Goal: Task Accomplishment & Management: Manage account settings

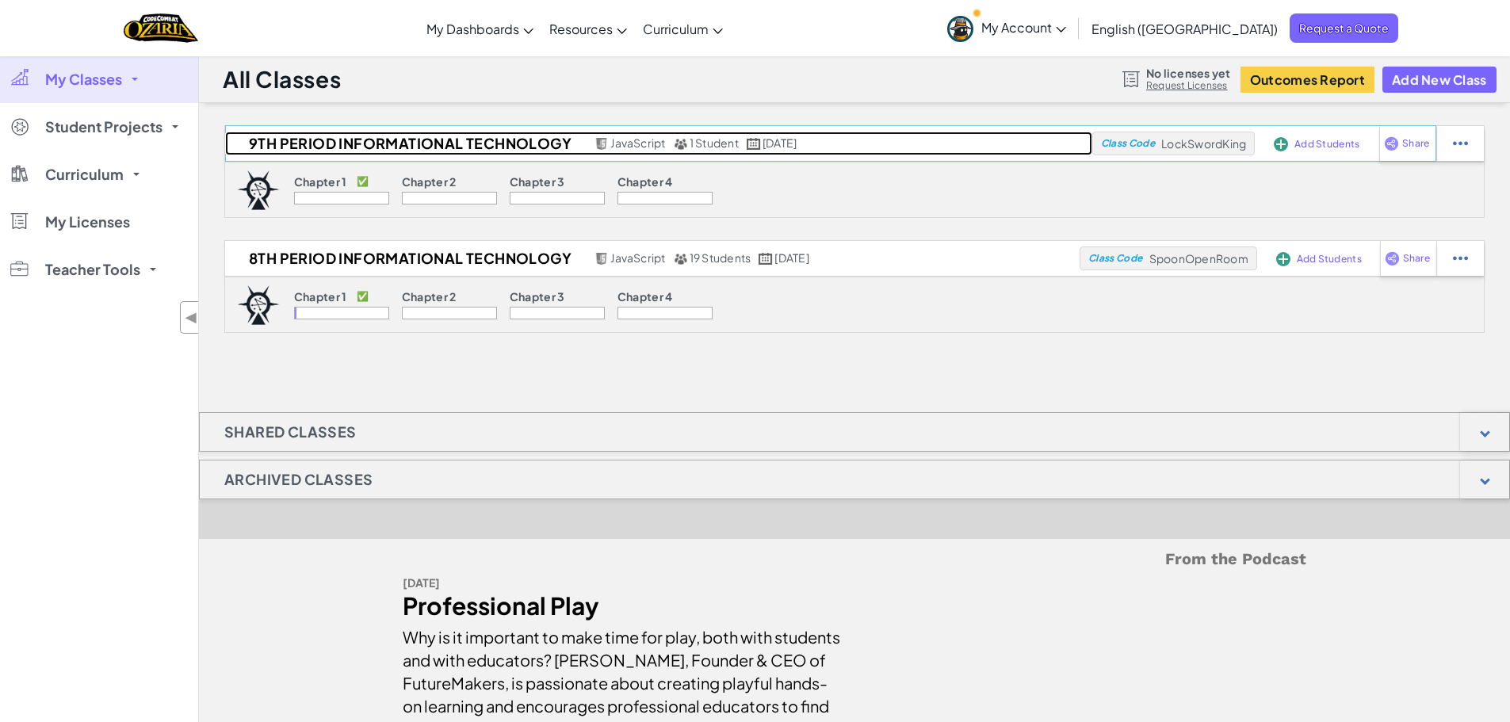
click at [382, 140] on h2 "9th Period Informational Technology" at bounding box center [407, 144] width 365 height 24
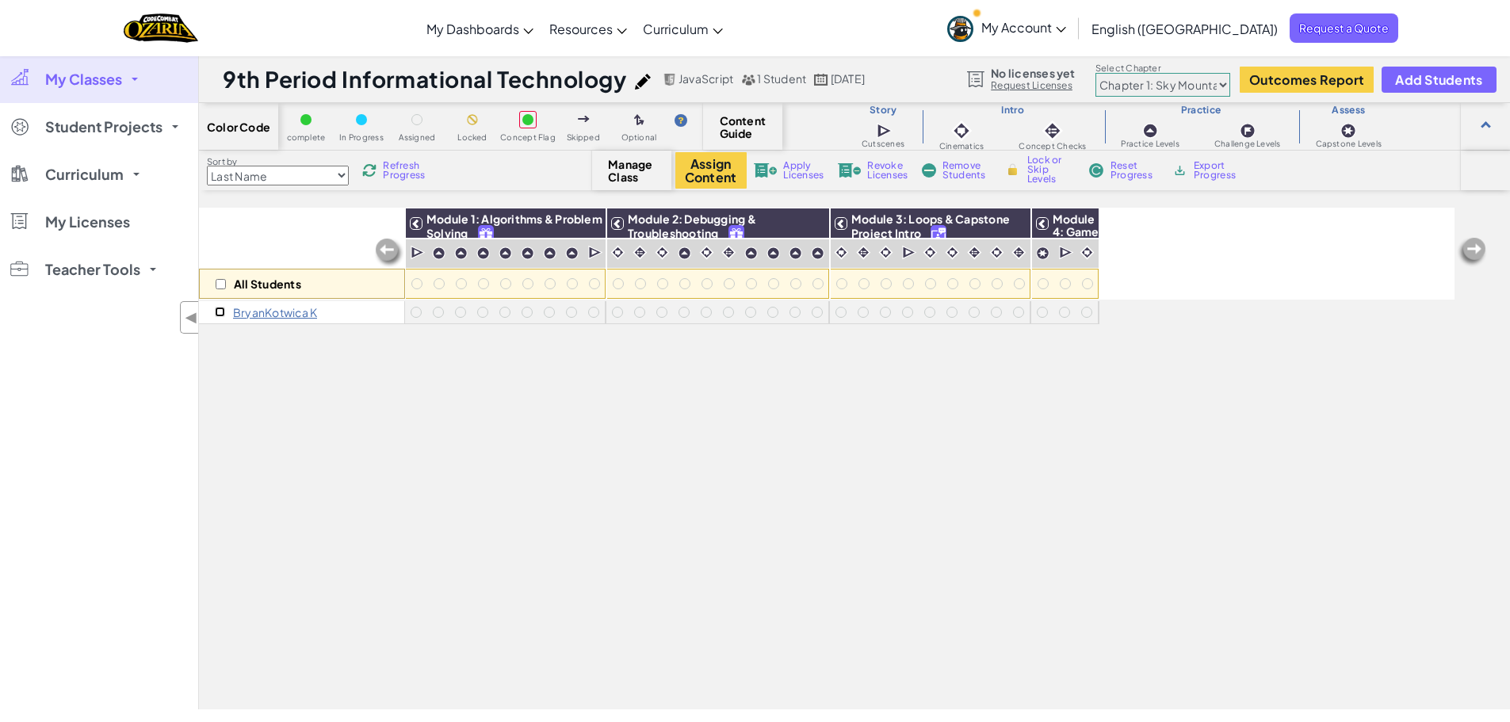
click at [220, 312] on input "checkbox" at bounding box center [220, 312] width 10 height 10
checkbox input "true"
click at [964, 170] on span "Remove Students" at bounding box center [967, 170] width 48 height 19
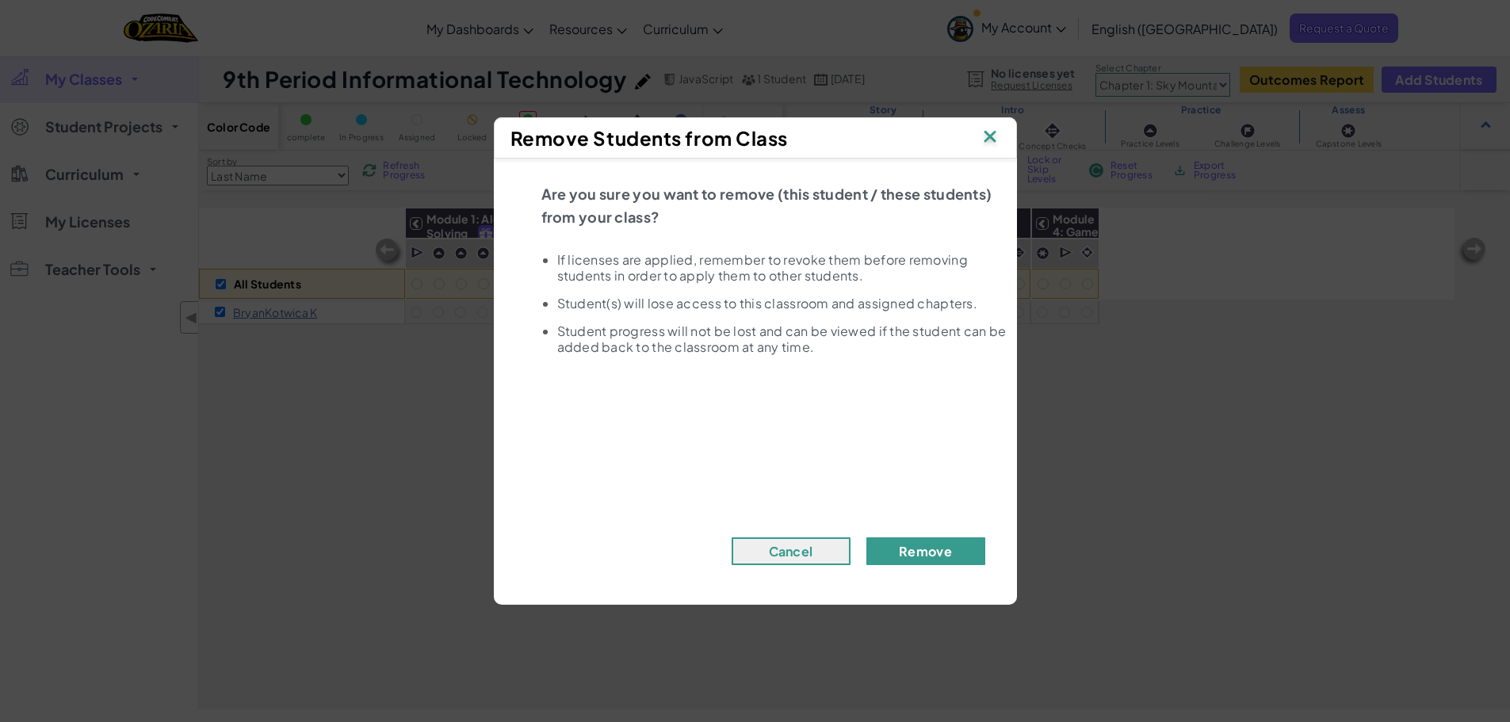
click at [920, 549] on button "Remove" at bounding box center [925, 551] width 119 height 28
checkbox input "false"
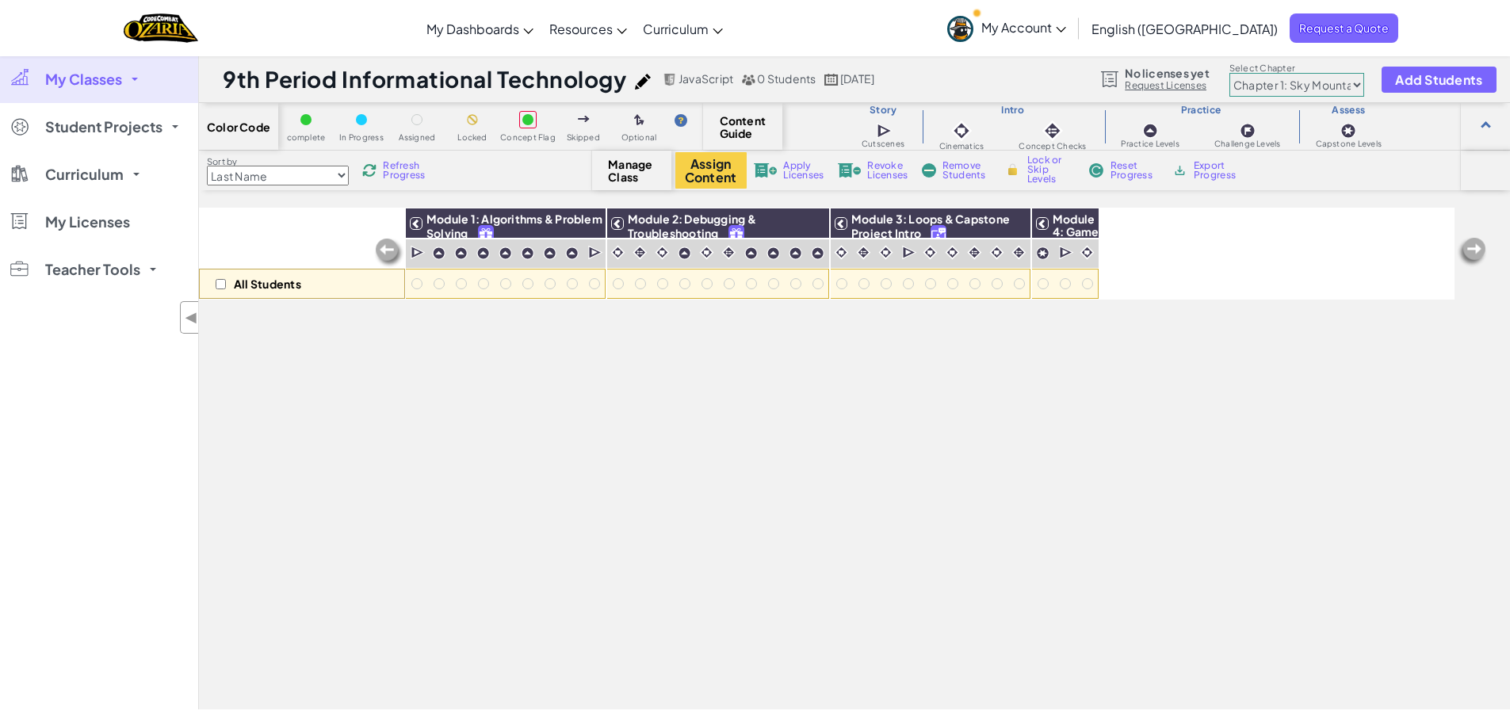
click at [86, 82] on span "My Classes" at bounding box center [83, 79] width 77 height 14
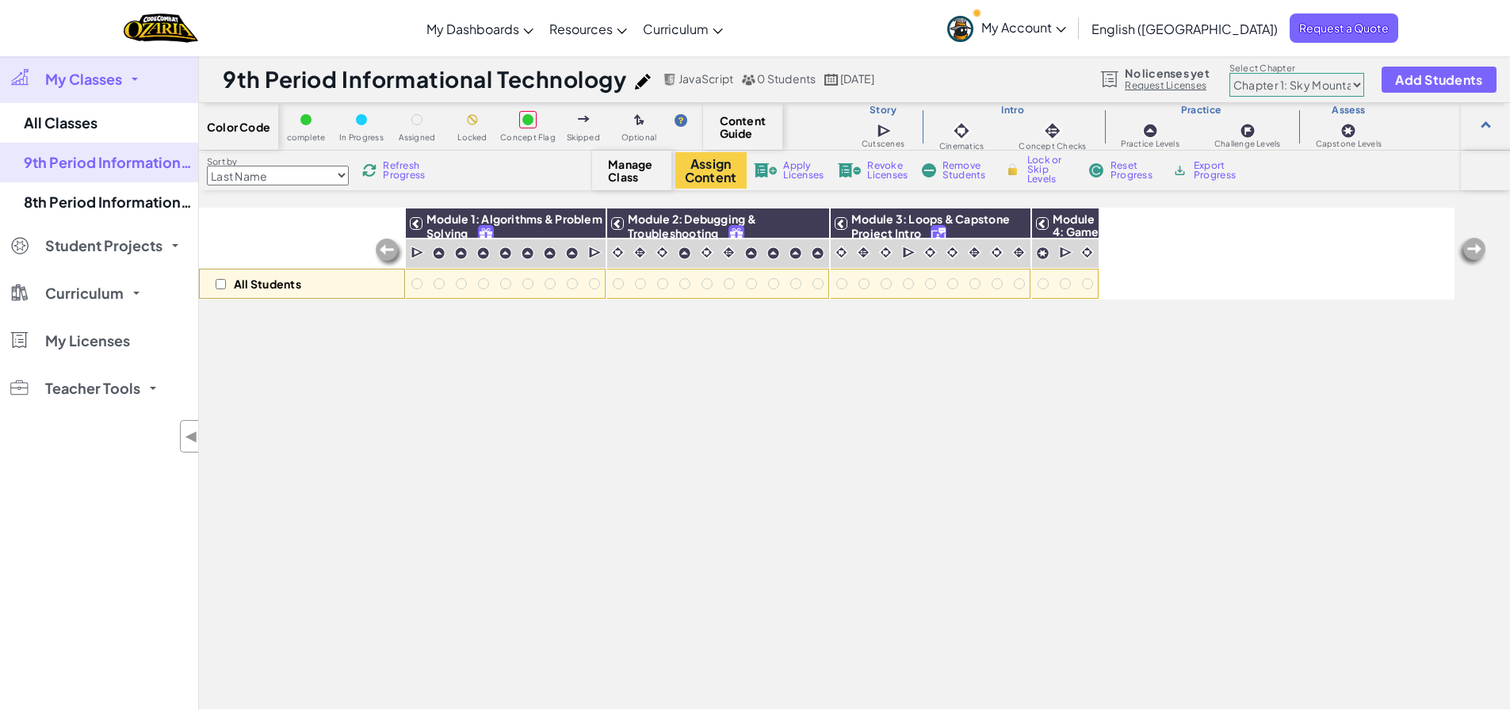
click at [82, 81] on span "My Classes" at bounding box center [83, 79] width 77 height 14
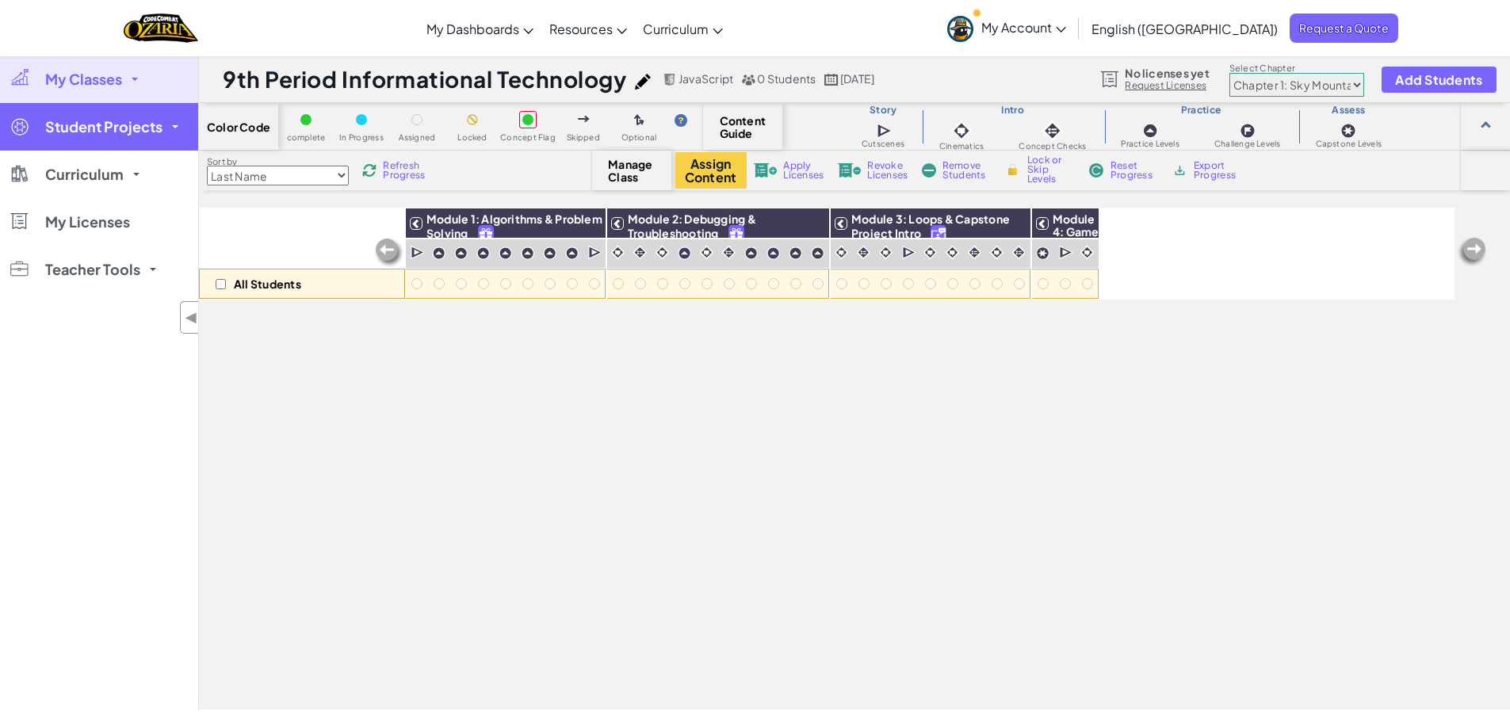
click at [85, 128] on span "Student Projects" at bounding box center [103, 127] width 117 height 14
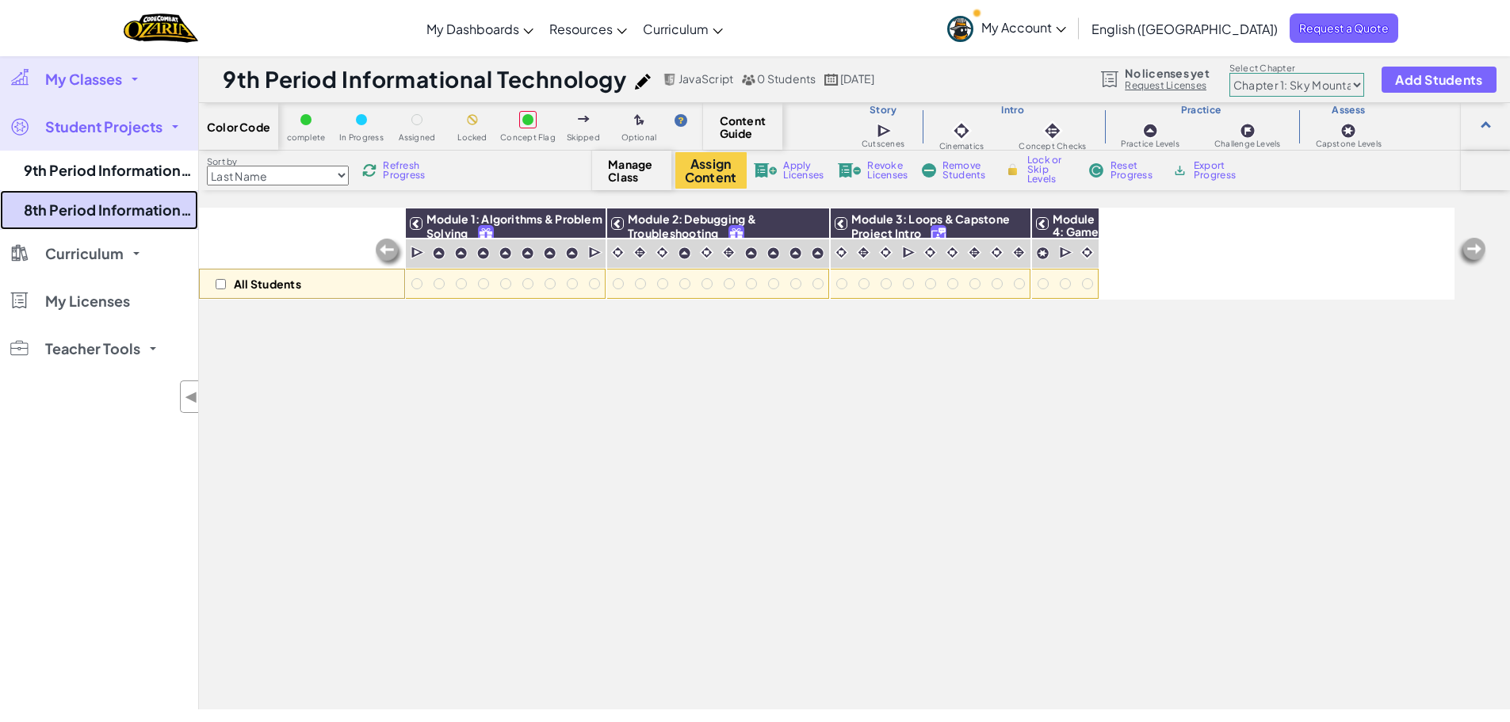
click at [100, 208] on link "8th Period Informational Technology" at bounding box center [99, 210] width 198 height 40
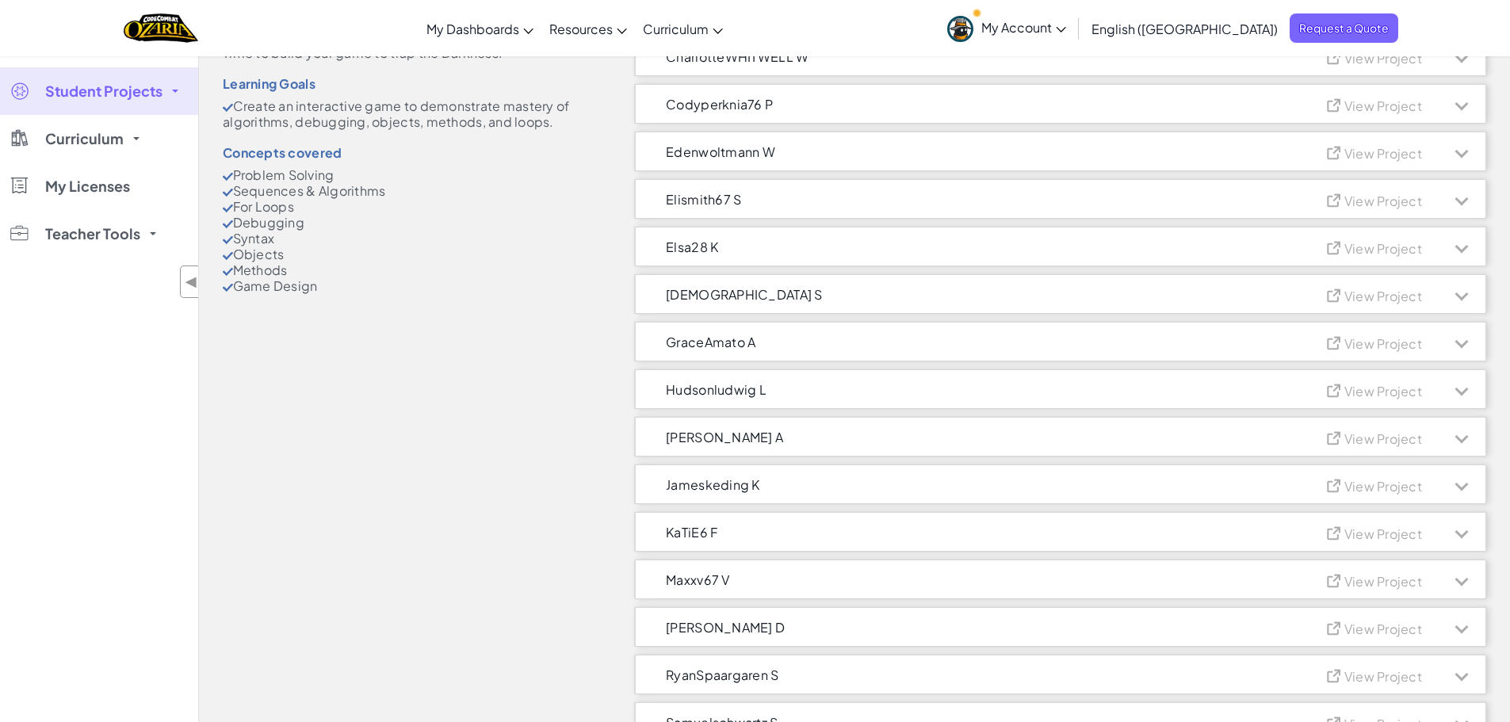
scroll to position [238, 0]
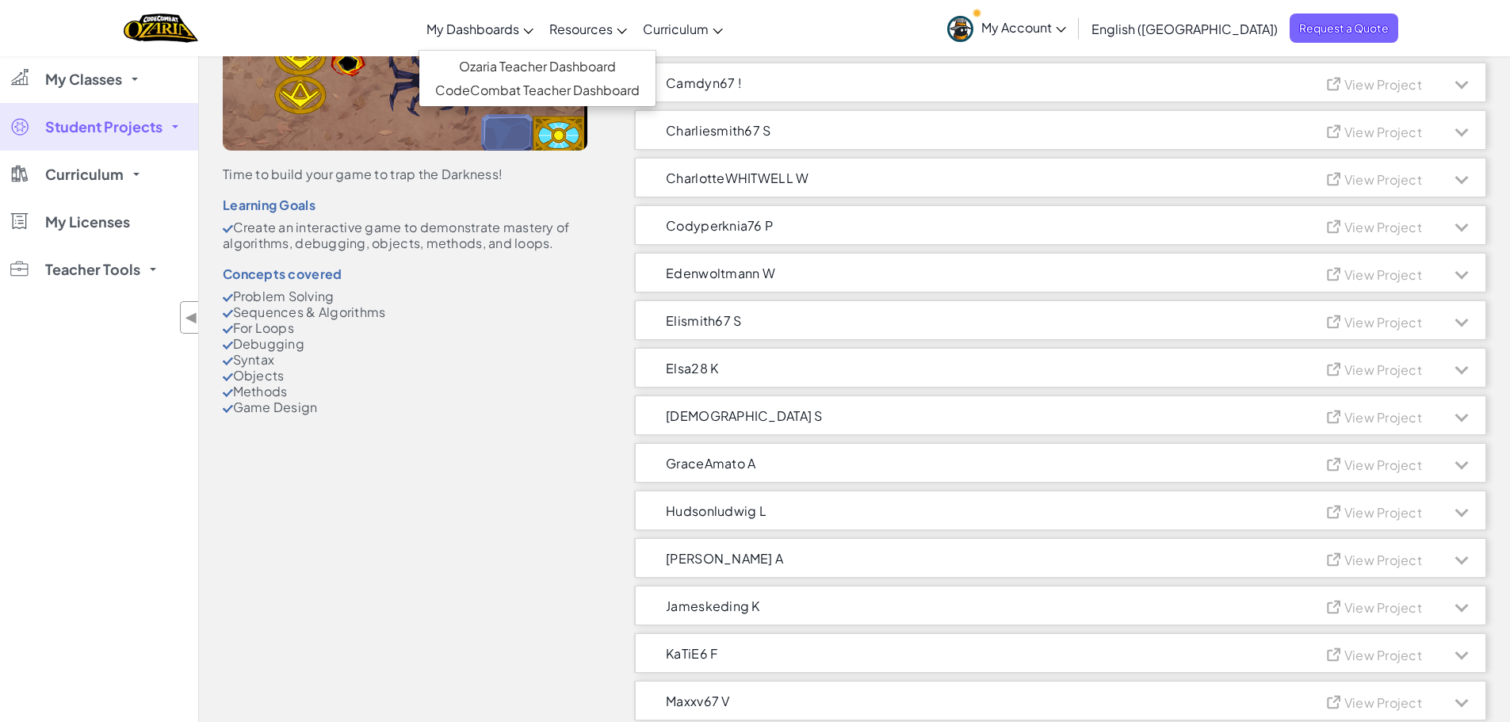
click at [507, 32] on span "My Dashboards" at bounding box center [473, 29] width 93 height 17
click at [127, 71] on link "My Classes" at bounding box center [99, 79] width 198 height 48
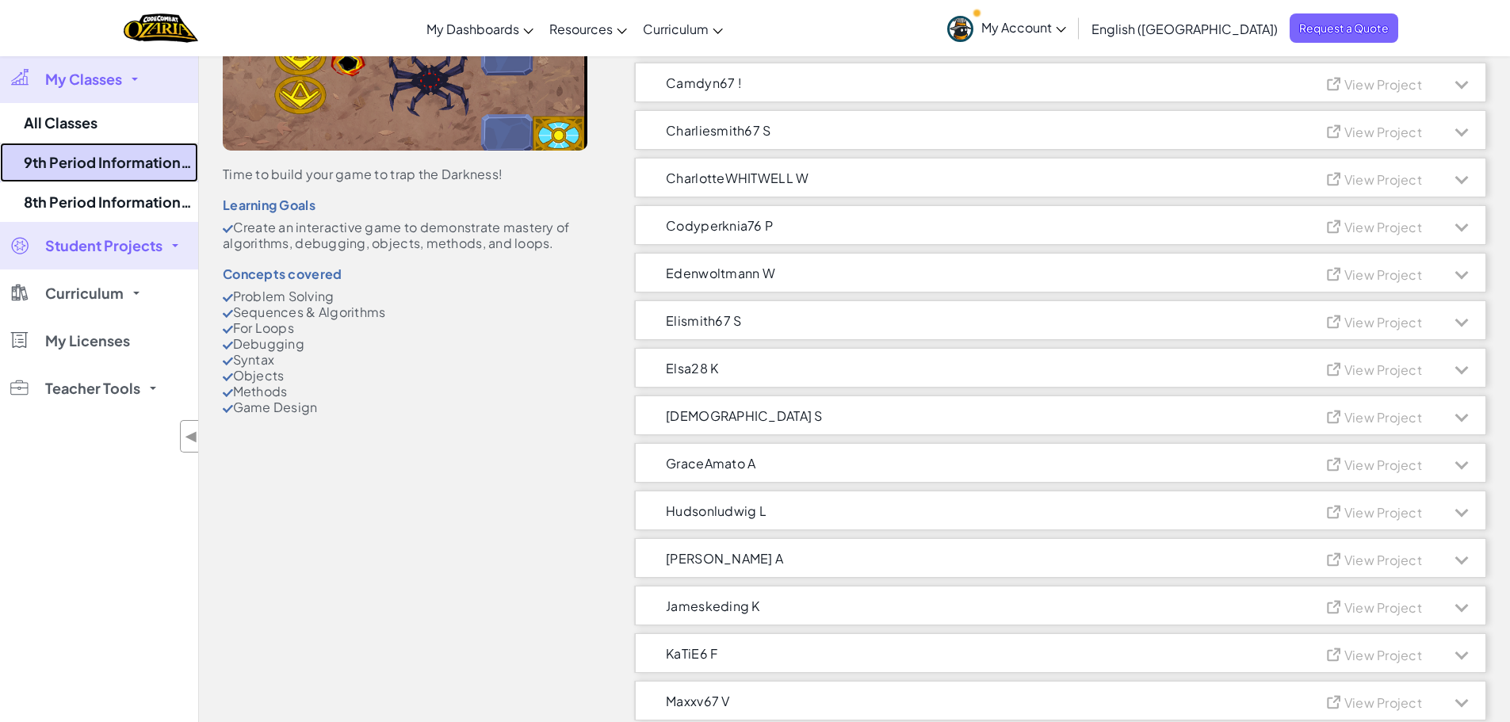
click at [105, 161] on link "9th Period Informational Technology" at bounding box center [99, 163] width 198 height 40
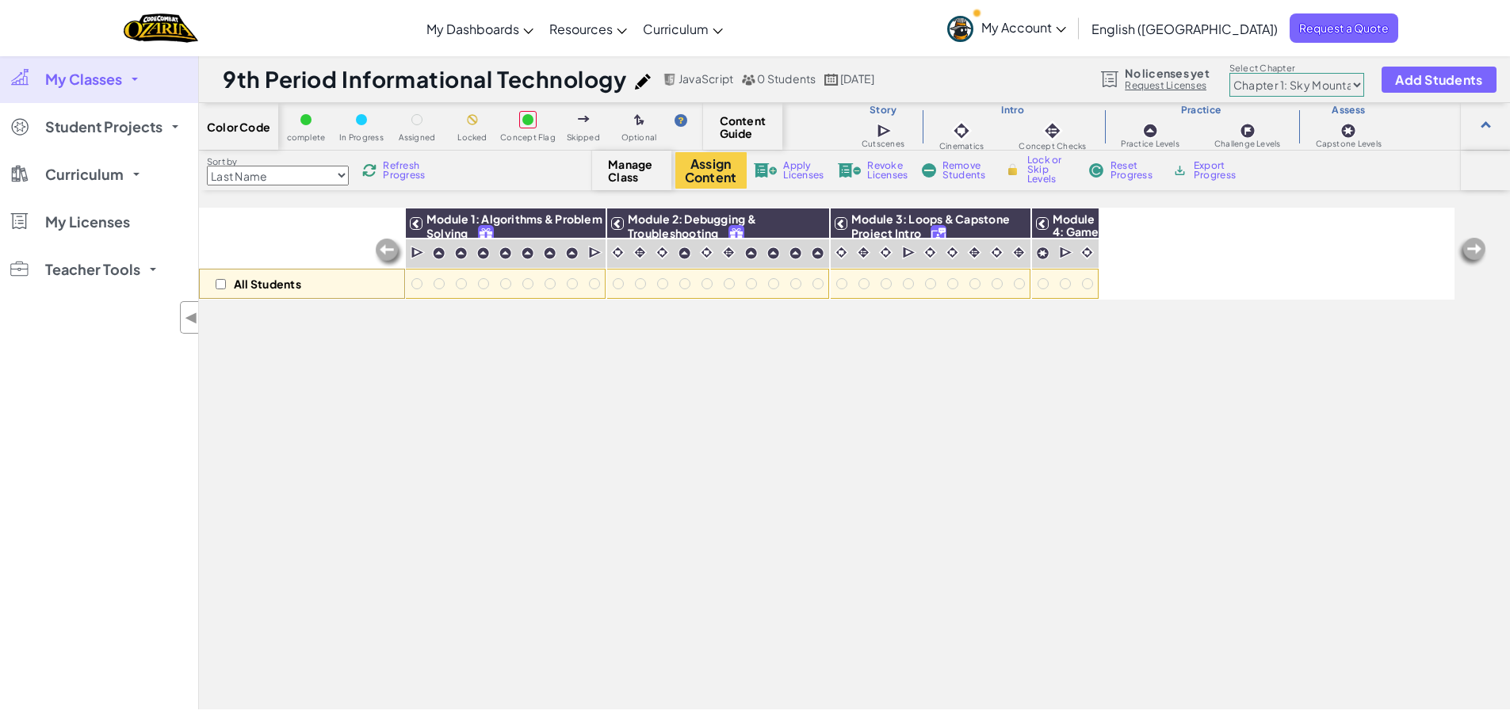
click at [303, 231] on div "All Students" at bounding box center [302, 254] width 206 height 92
click at [94, 78] on span "My Classes" at bounding box center [83, 79] width 77 height 14
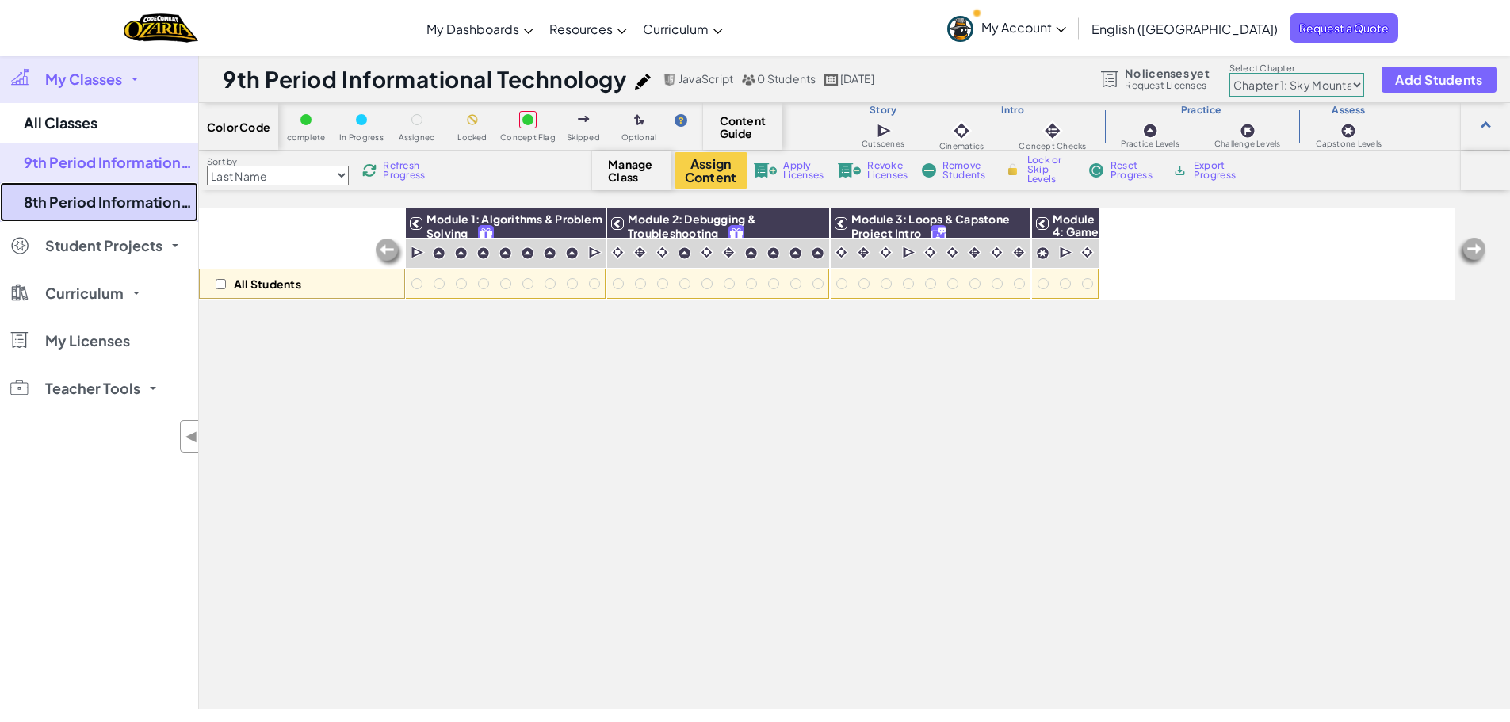
click at [106, 203] on link "8th Period Informational Technology" at bounding box center [99, 202] width 198 height 40
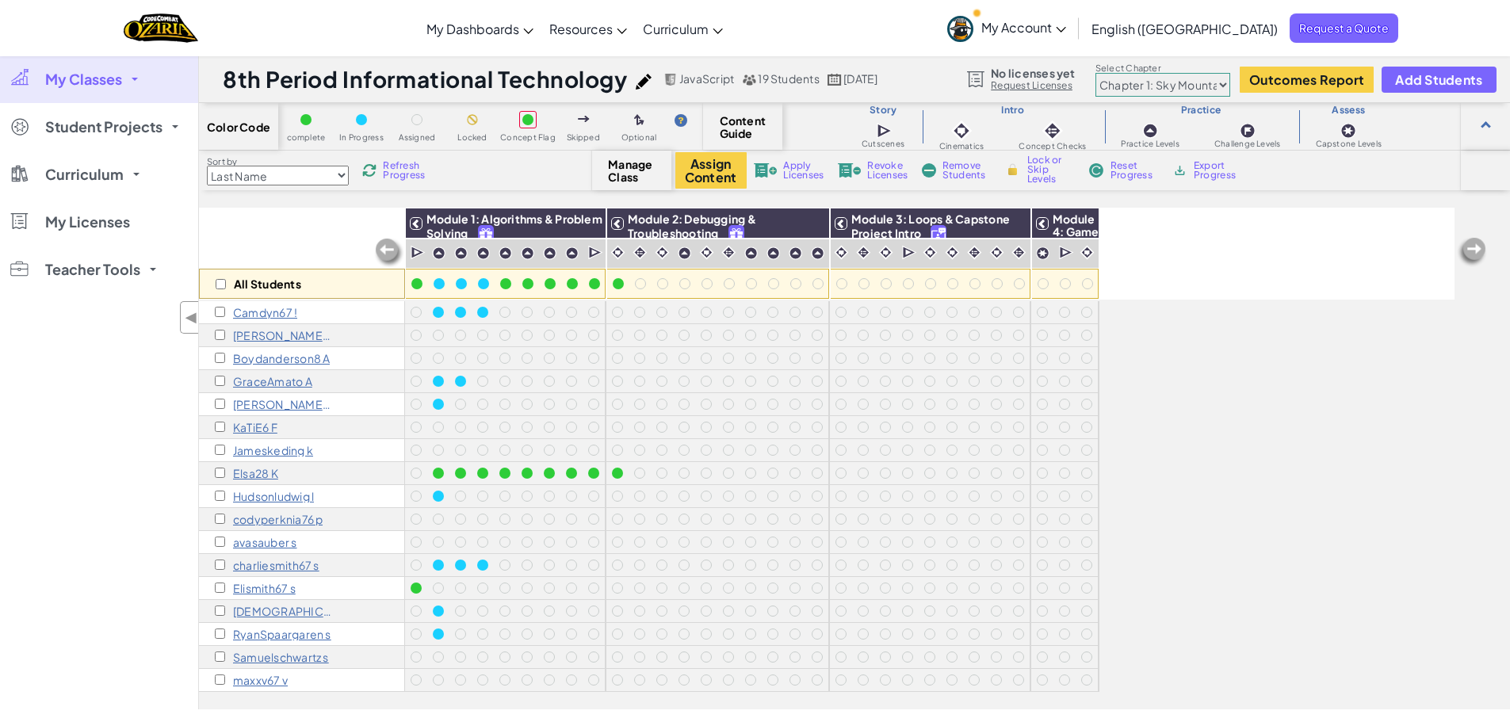
click at [94, 75] on span "My Classes" at bounding box center [83, 79] width 77 height 14
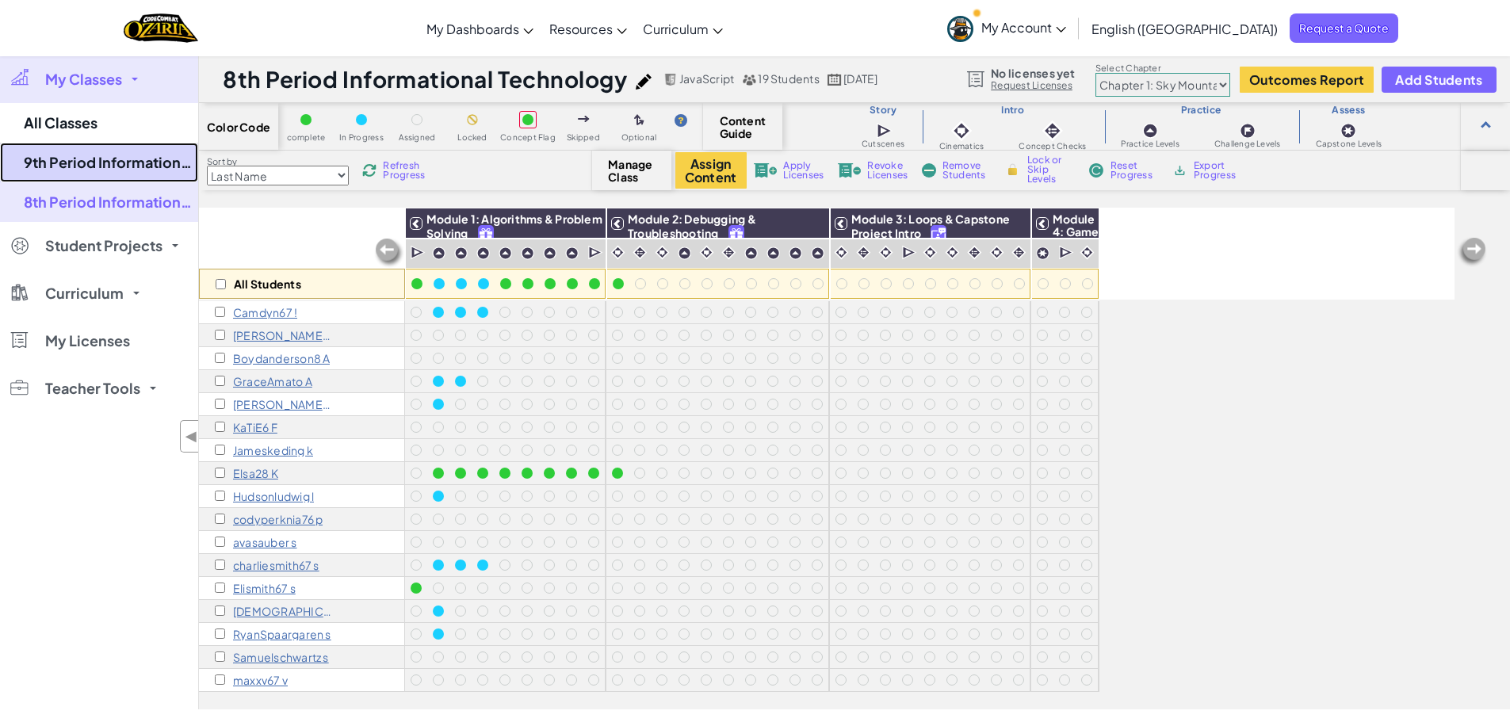
click at [94, 166] on link "9th Period Informational Technology" at bounding box center [99, 163] width 198 height 40
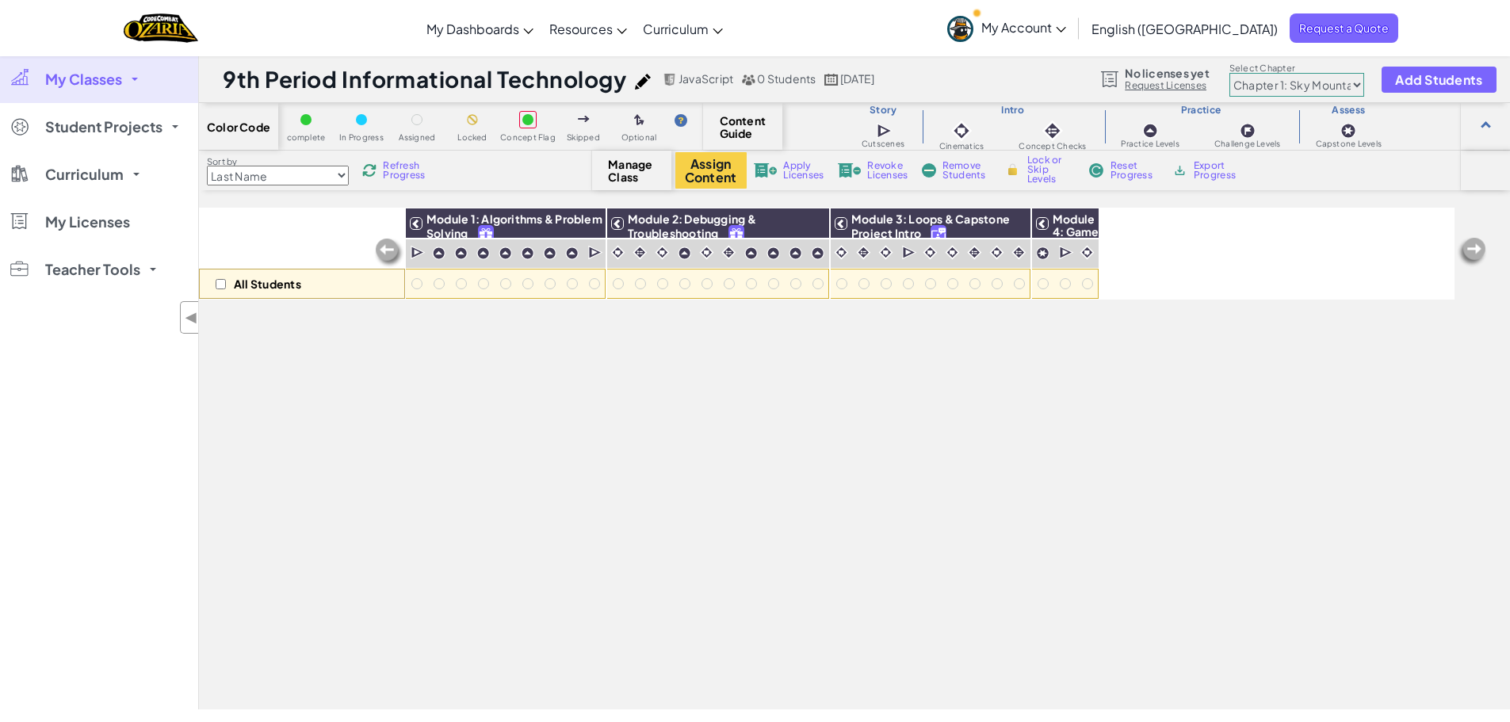
click at [778, 84] on span "0 Students" at bounding box center [786, 78] width 59 height 14
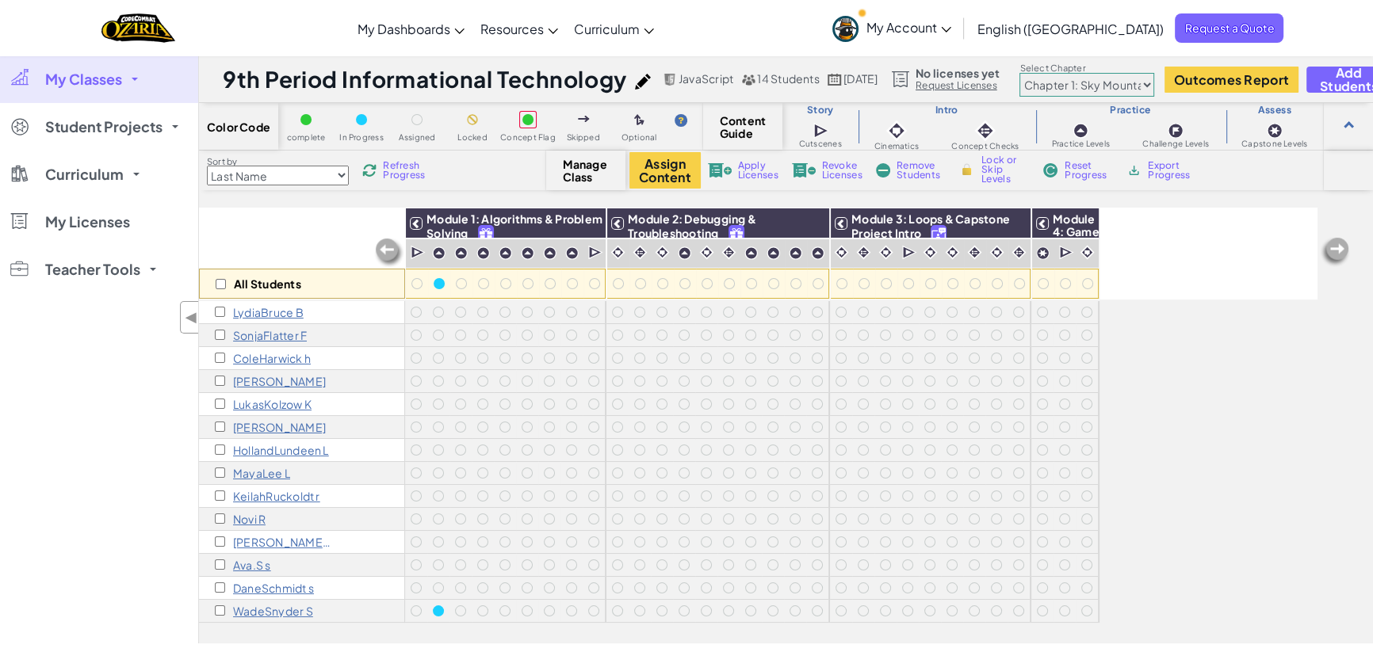
click at [1335, 315] on div "All Students Module 1: Algorithms & Problem Solving Module 2: Debugging & Troub…" at bounding box center [786, 426] width 1174 height 436
click at [74, 83] on span "My Classes" at bounding box center [83, 79] width 77 height 14
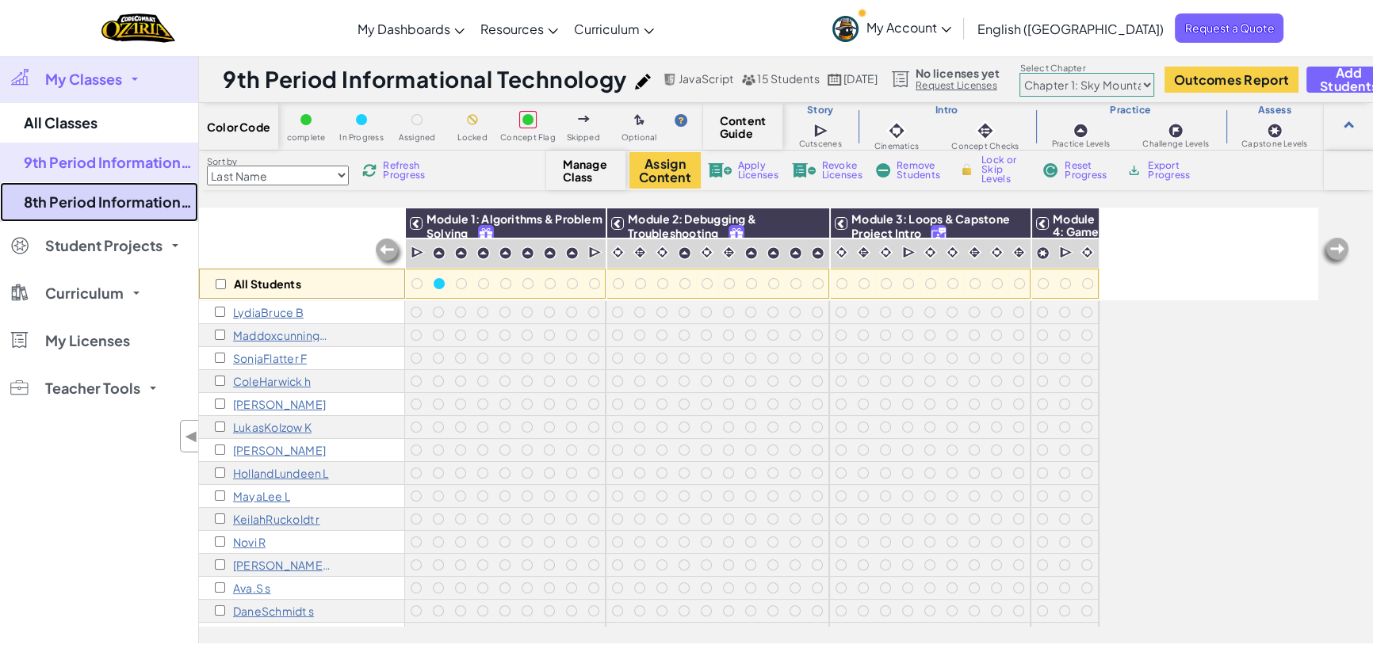
click at [76, 205] on link "8th Period Informational Technology" at bounding box center [99, 202] width 198 height 40
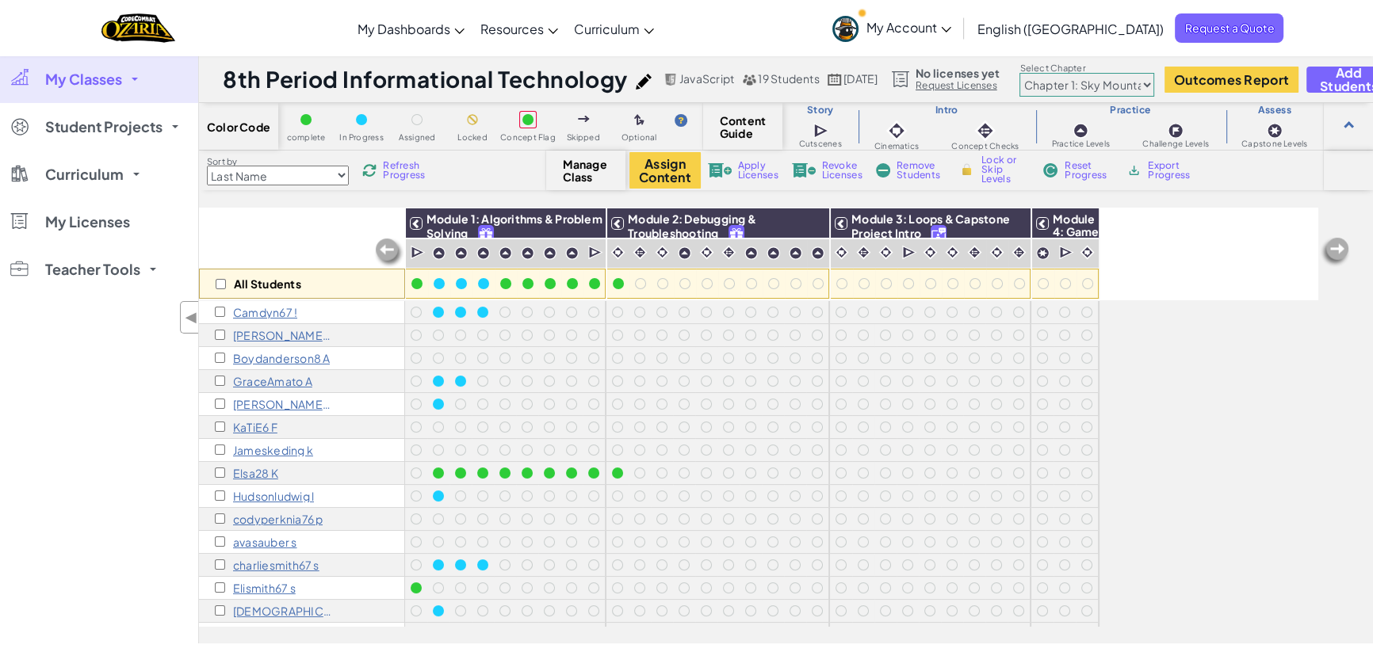
click at [263, 471] on p "Elsa28 K" at bounding box center [255, 473] width 45 height 13
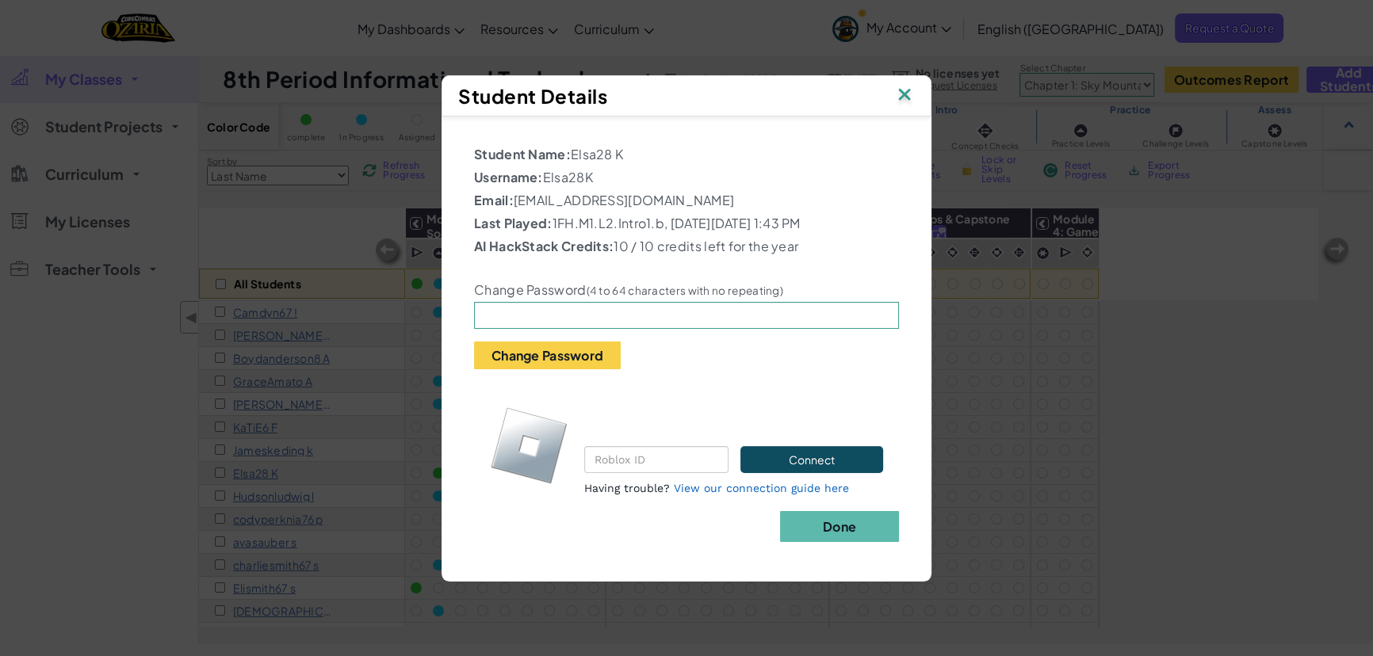
click at [905, 84] on img at bounding box center [904, 96] width 21 height 24
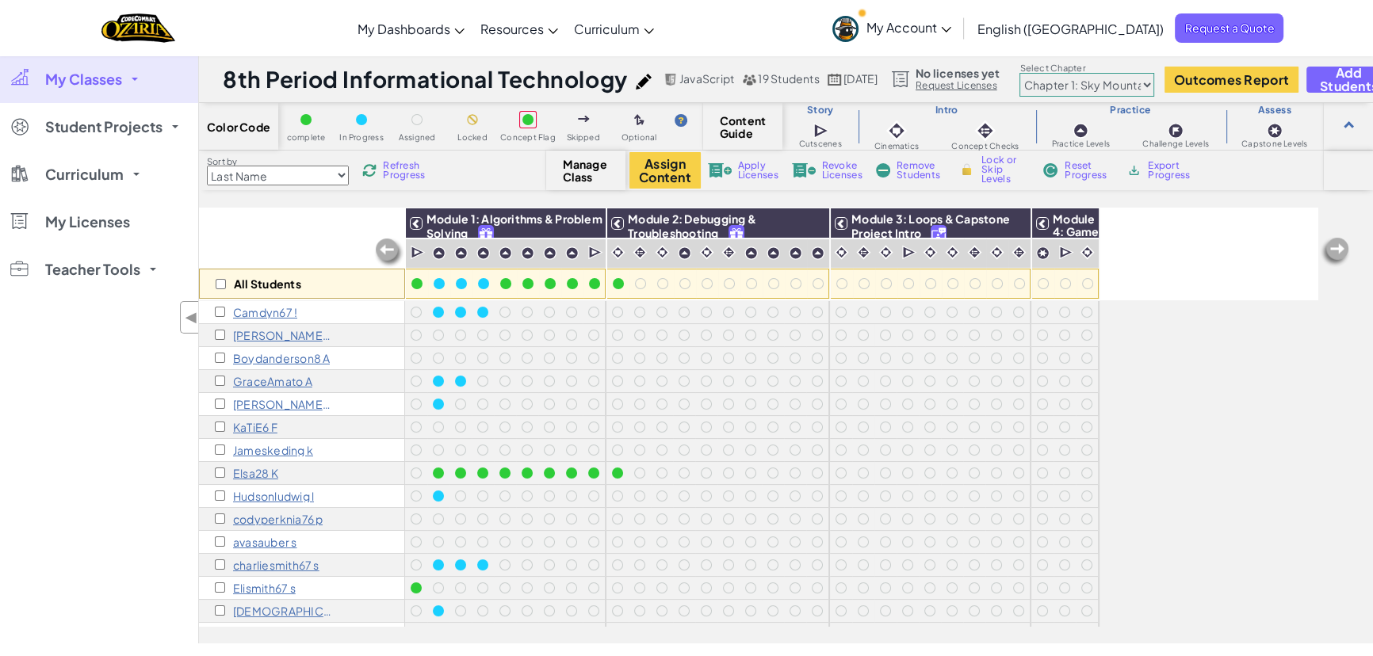
click at [97, 80] on span "My Classes" at bounding box center [83, 79] width 77 height 14
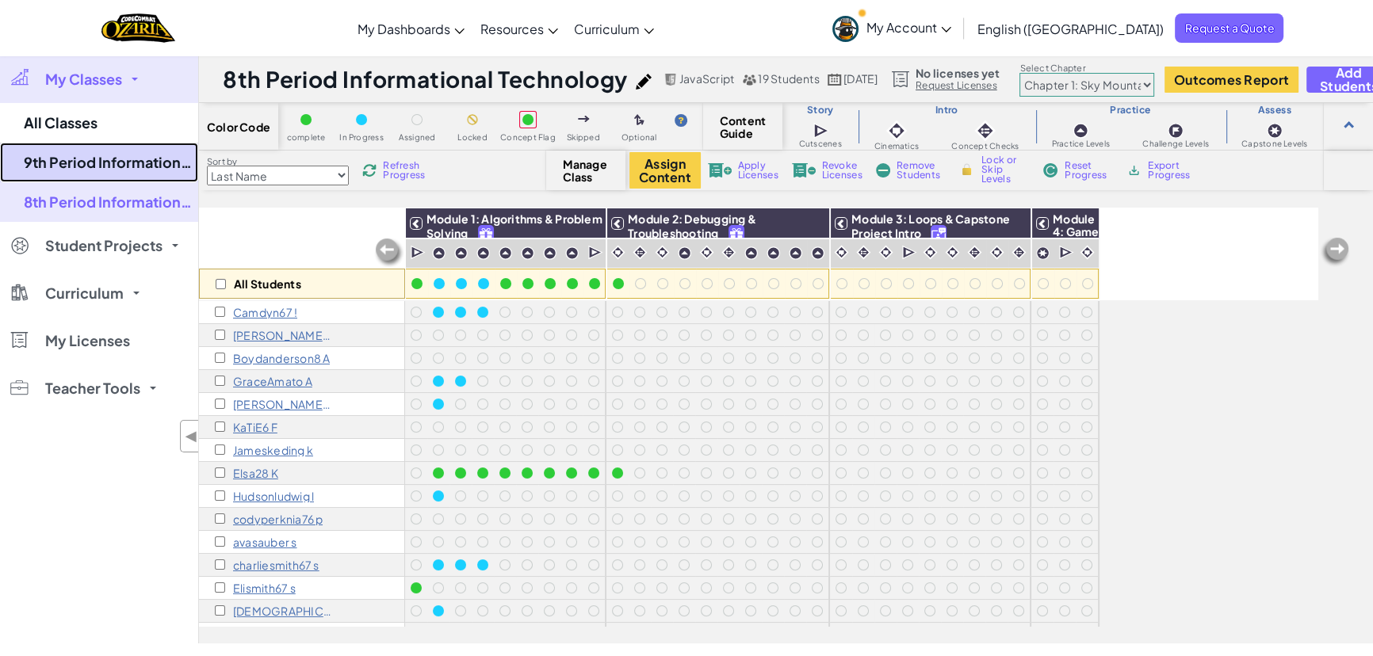
click at [86, 166] on link "9th Period Informational Technology" at bounding box center [99, 163] width 198 height 40
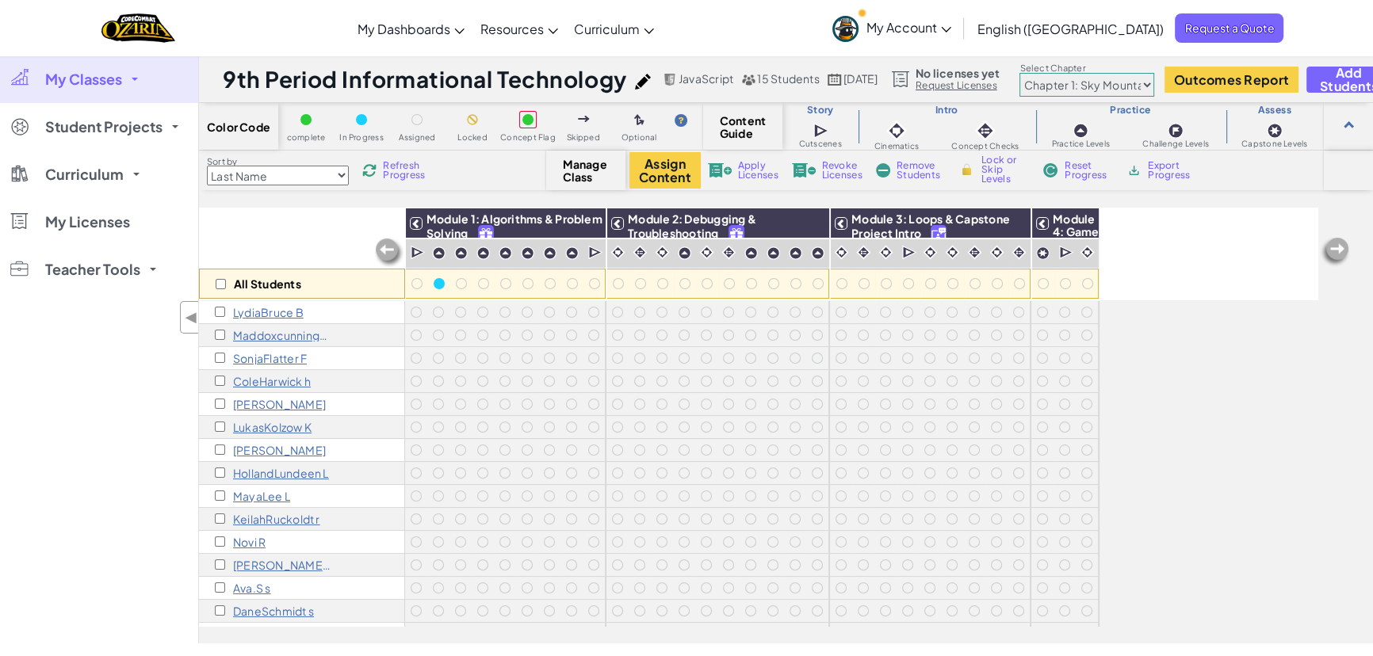
click at [333, 34] on div "Toggle navigation My Dashboards Ozaria Teacher Dashboard CodeCombat Teacher Das…" at bounding box center [686, 28] width 1381 height 56
